Goal: Check status: Check status

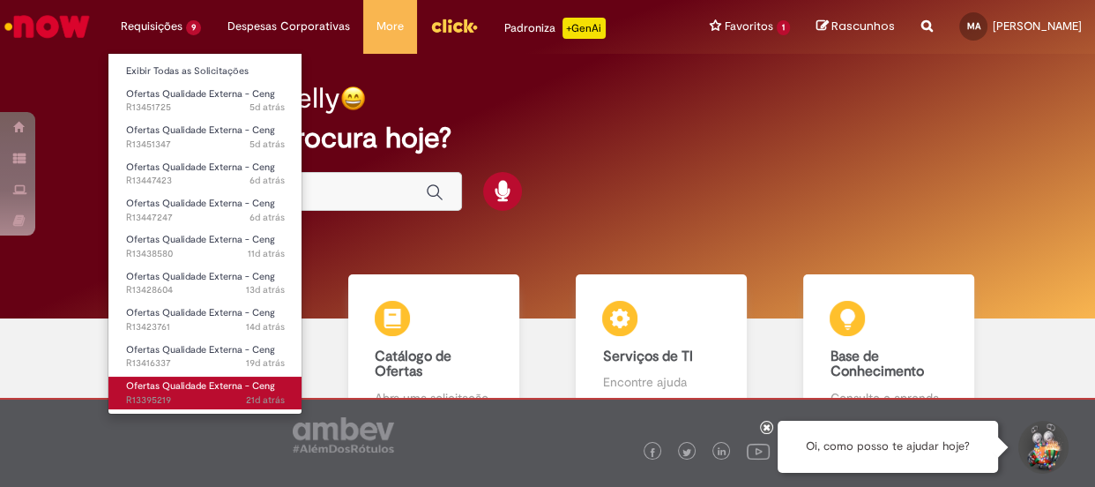
click at [142, 394] on span "21d atrás 21 dias atrás R13395219" at bounding box center [205, 400] width 159 height 14
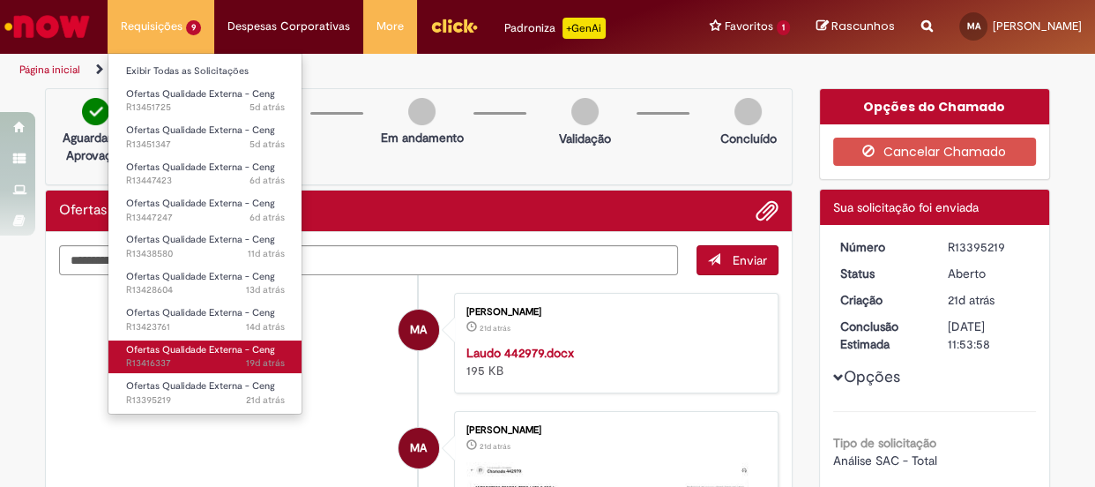
click at [160, 347] on span "Ofertas Qualidade Externa - Ceng" at bounding box center [200, 349] width 149 height 13
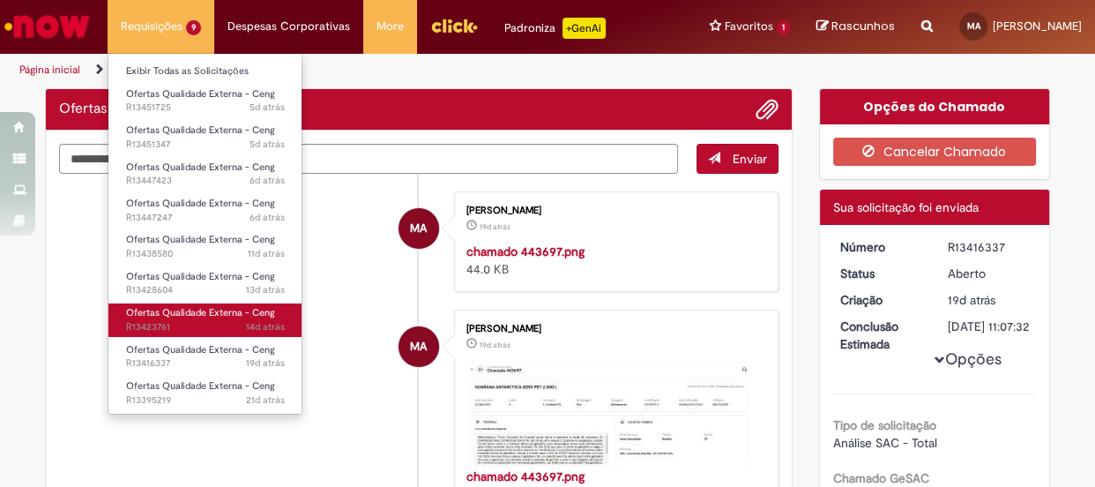
click at [171, 317] on span "Ofertas Qualidade Externa - Ceng" at bounding box center [200, 312] width 149 height 13
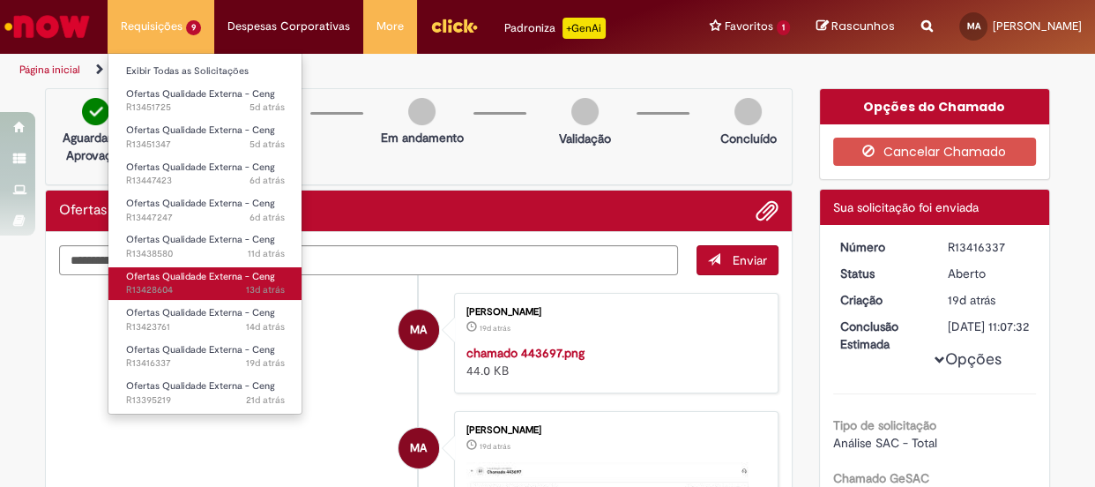
click at [176, 284] on span "13d atrás 13 dias atrás R13428604" at bounding box center [205, 290] width 159 height 14
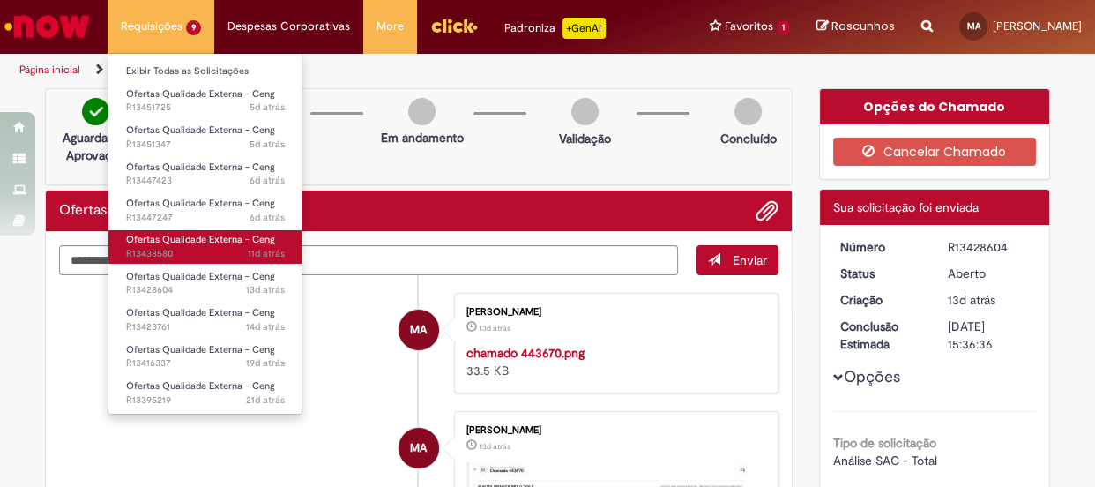
click at [168, 248] on span "11d atrás 11 dias atrás R13438580" at bounding box center [205, 254] width 159 height 14
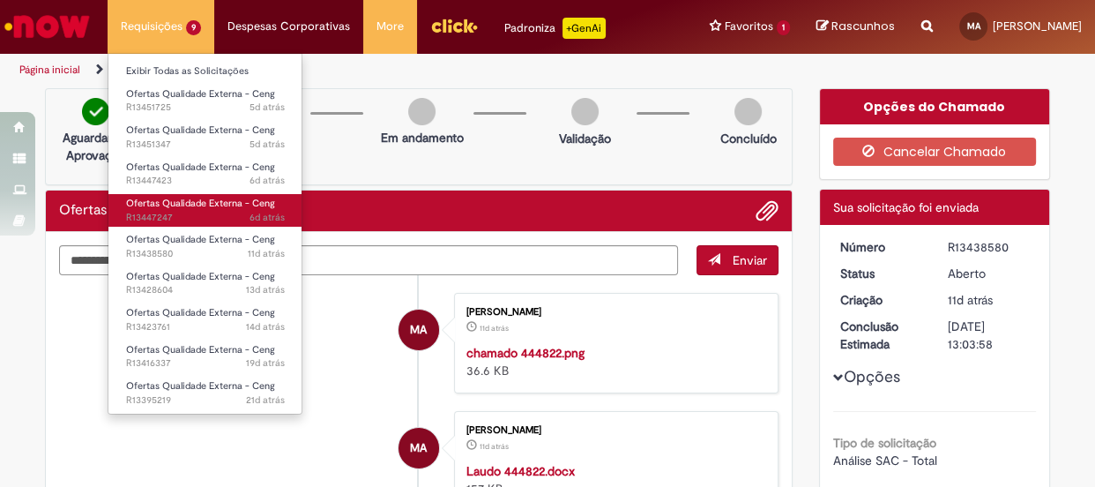
click at [161, 212] on span "6d atrás 6 dias atrás R13447247" at bounding box center [205, 218] width 159 height 14
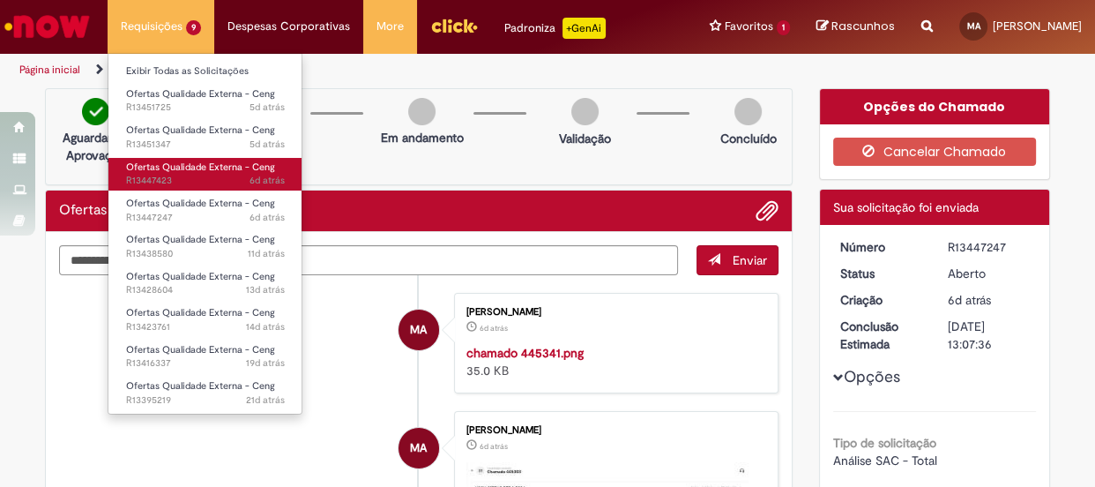
click at [167, 181] on span "6d atrás 6 dias atrás R13447423" at bounding box center [205, 181] width 159 height 14
